Goal: Find specific page/section: Find specific page/section

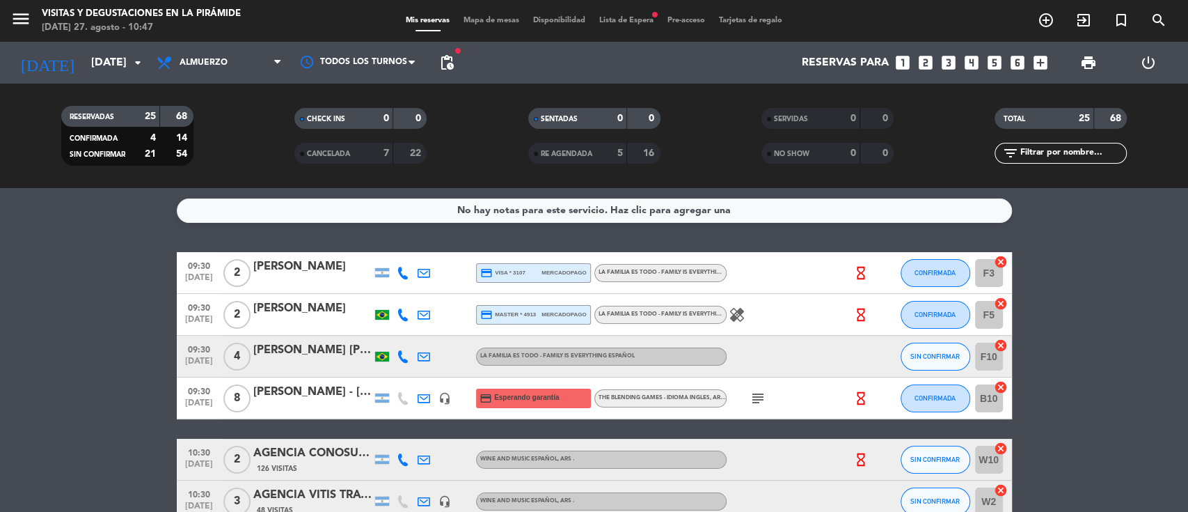
click at [607, 24] on span "Lista de Espera fiber_manual_record" at bounding box center [626, 21] width 68 height 8
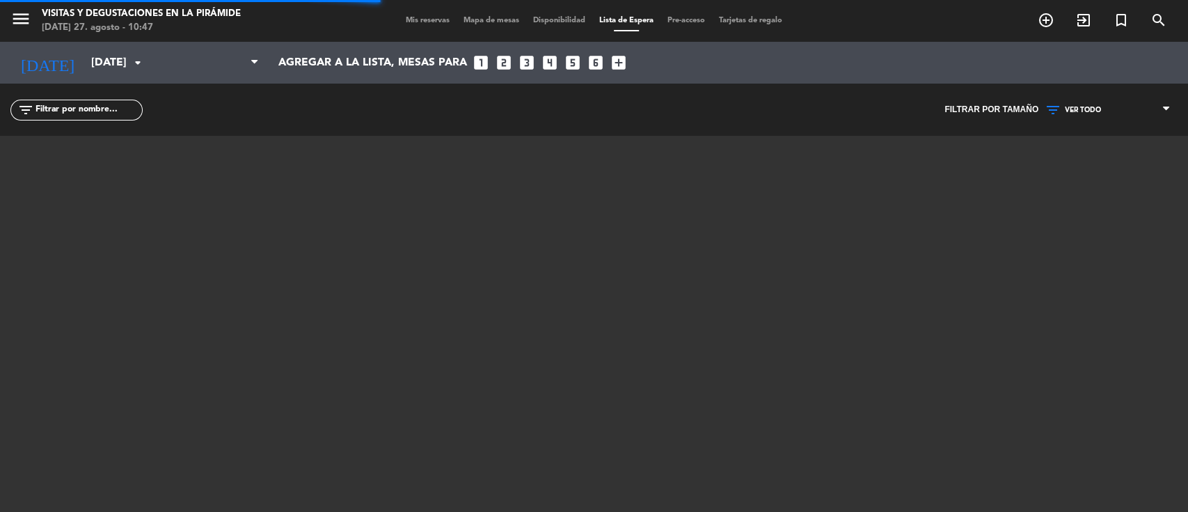
click at [94, 103] on input "text" at bounding box center [88, 109] width 108 height 15
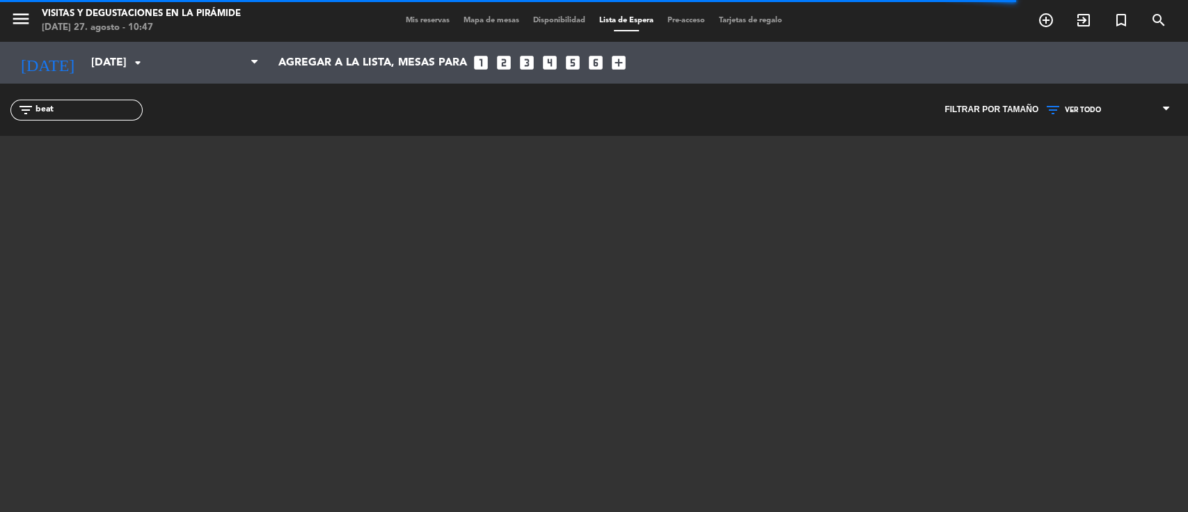
click at [89, 117] on div "filter_list beat" at bounding box center [76, 110] width 132 height 21
click at [70, 109] on input "beat" at bounding box center [88, 109] width 108 height 15
type input "b"
click at [1078, 109] on span "VER TODO" at bounding box center [1083, 110] width 36 height 8
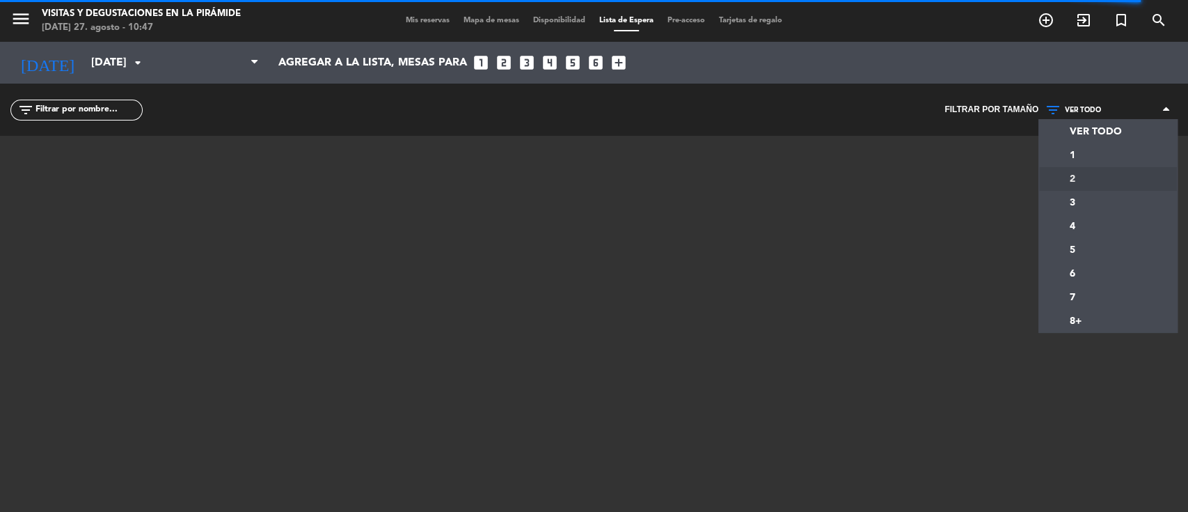
click at [1072, 175] on div "menu Visitas y degustaciones en La Pirámide [DATE] 27. agosto - 10:47 Mis reser…" at bounding box center [594, 256] width 1188 height 512
